Goal: Information Seeking & Learning: Find specific fact

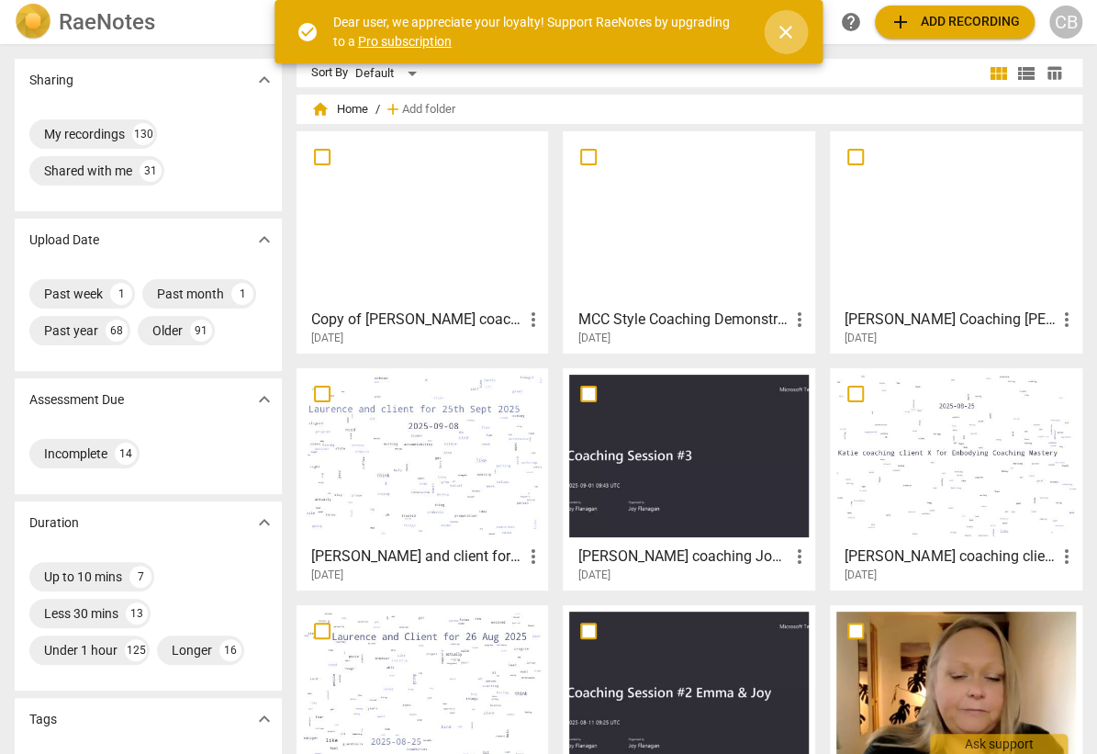
click at [781, 31] on span "close" at bounding box center [786, 32] width 22 height 22
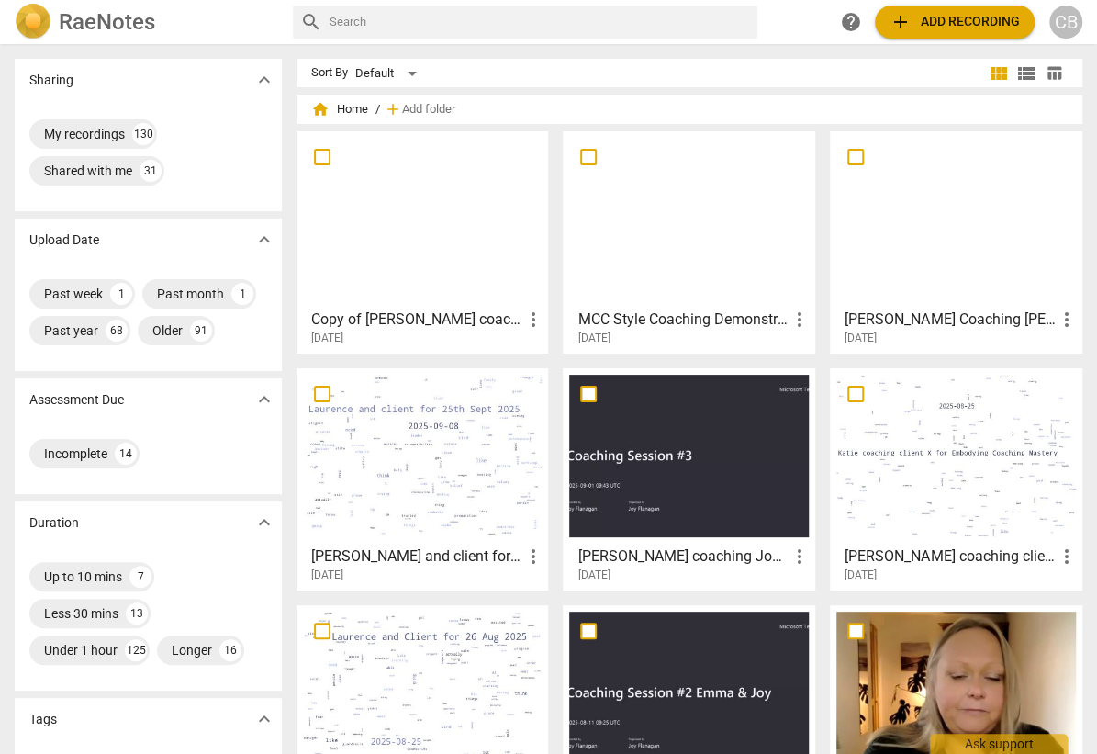
click at [648, 28] on input "text" at bounding box center [540, 21] width 421 height 29
type input "[PERSON_NAME]"
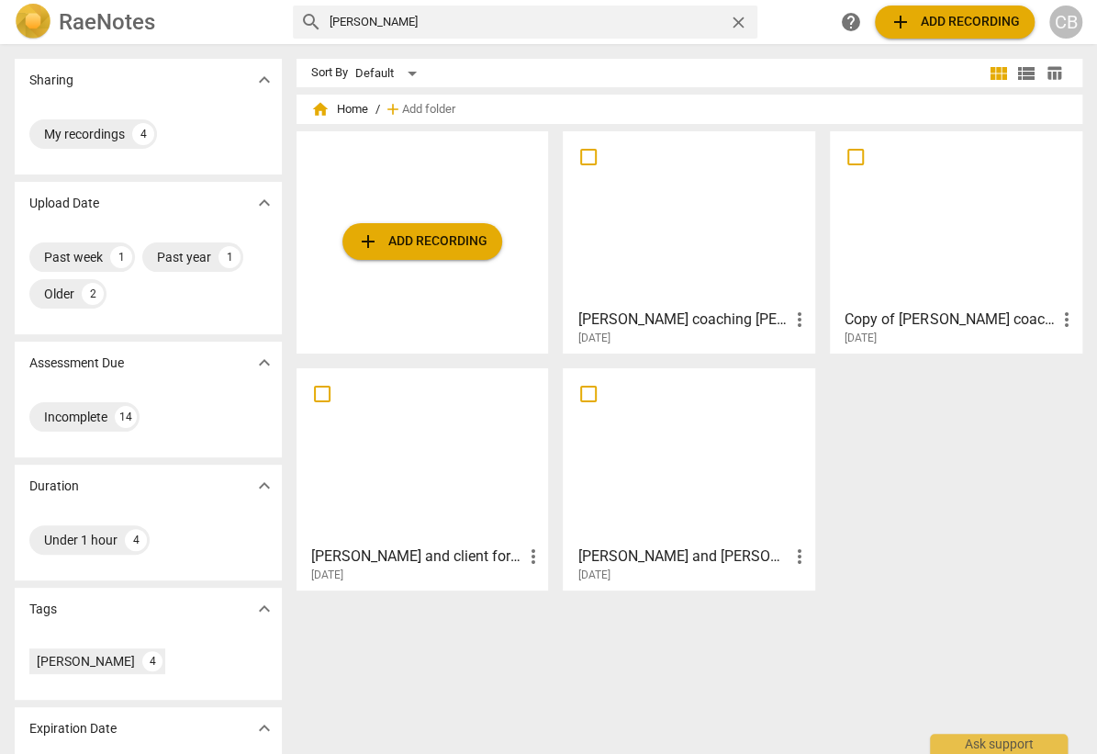
click at [956, 259] on div at bounding box center [957, 219] width 240 height 163
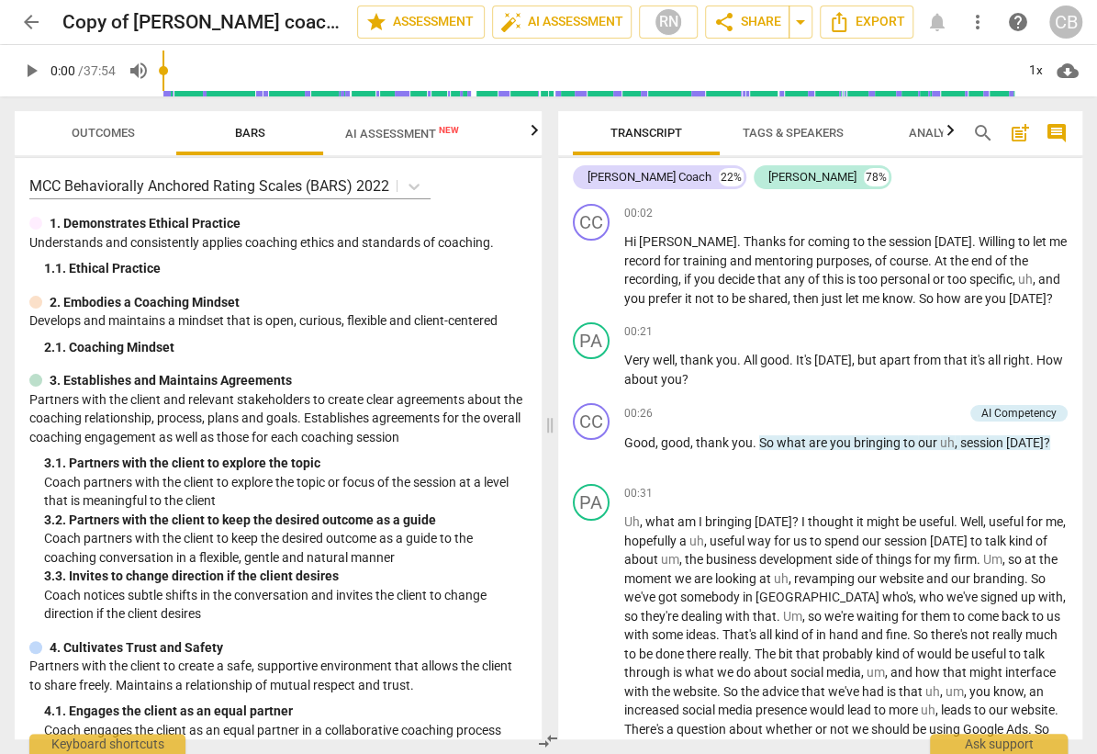
click at [405, 142] on span "AI Assessment New" at bounding box center [402, 133] width 158 height 28
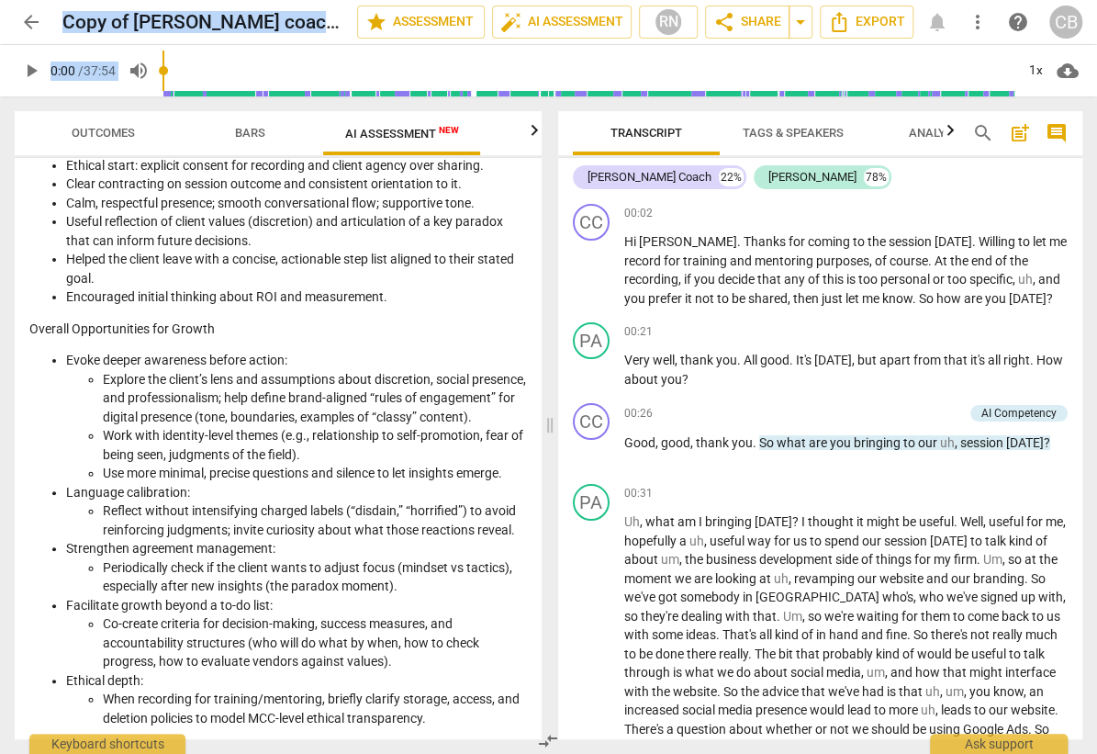
scroll to position [3526, 0]
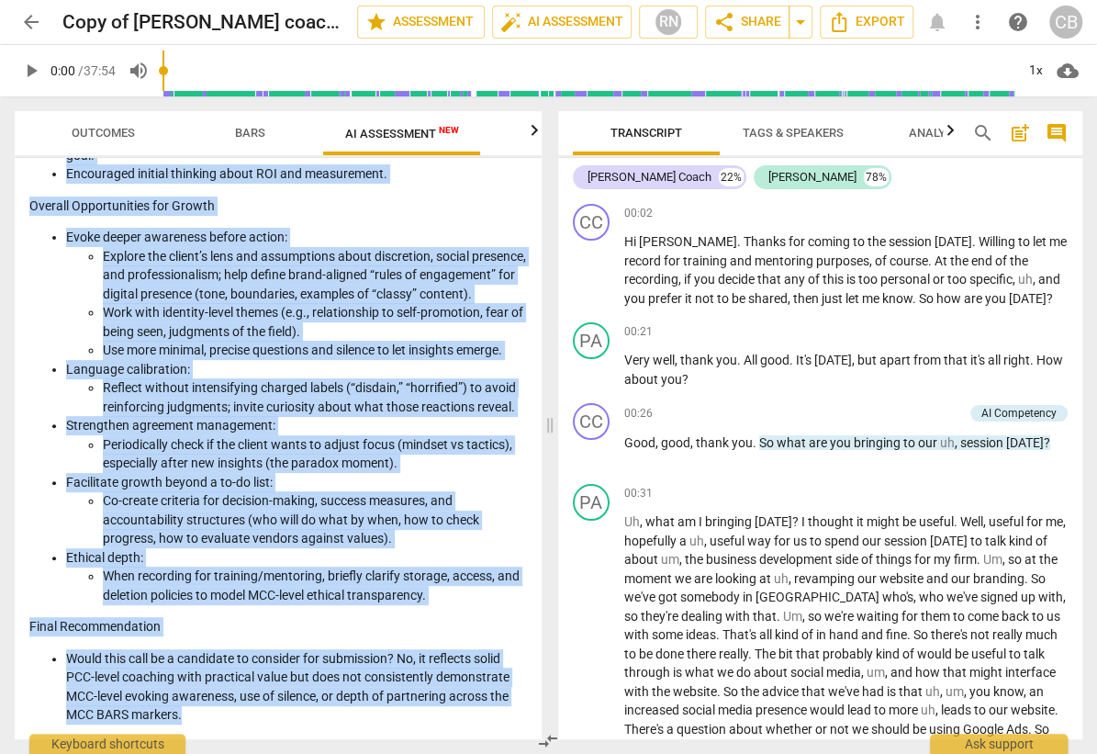
drag, startPoint x: 31, startPoint y: 274, endPoint x: 188, endPoint y: 714, distance: 467.9
copy div "Loremips Dolorsi ametcons adi elitse Doe tempo incid utla etdol magnaal en admi…"
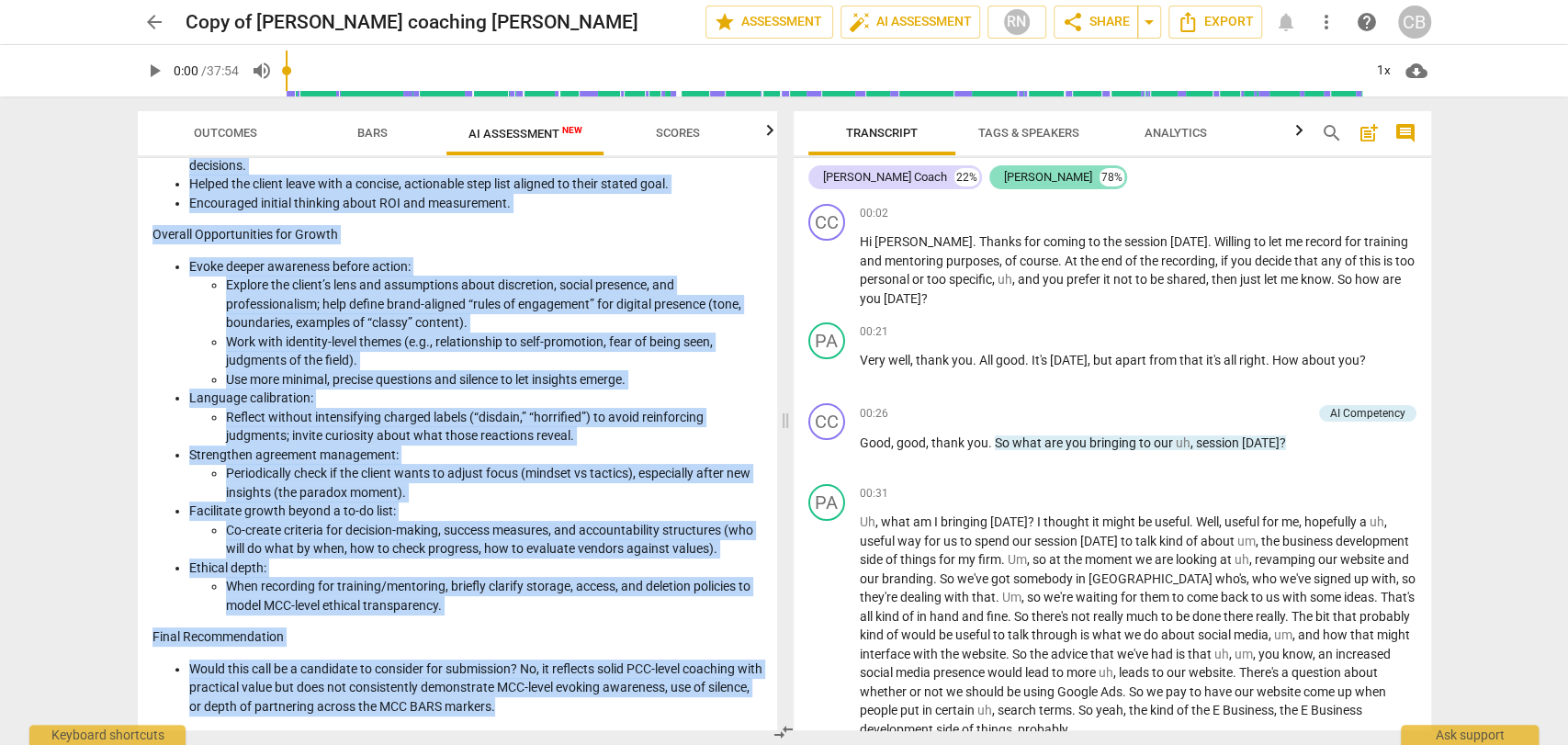
scroll to position [2955, 0]
